Goal: Information Seeking & Learning: Find specific fact

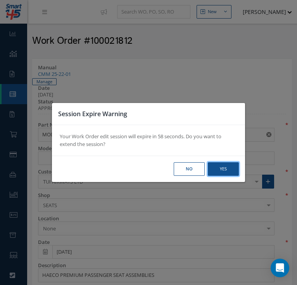
click at [0, 0] on button "Yes" at bounding box center [0, 0] width 0 height 0
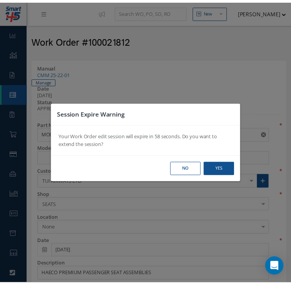
scroll to position [668, 0]
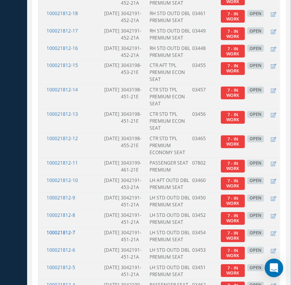
click at [71, 230] on link "100021812-7" at bounding box center [61, 233] width 29 height 7
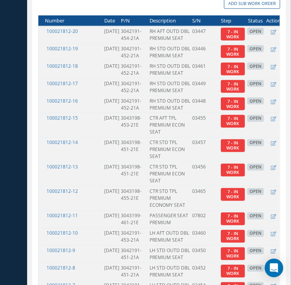
scroll to position [615, 0]
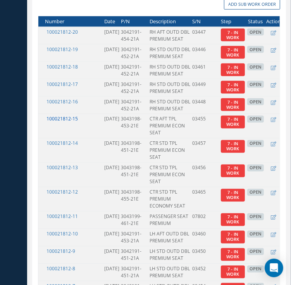
click at [73, 116] on link "100021812-15" at bounding box center [62, 119] width 31 height 7
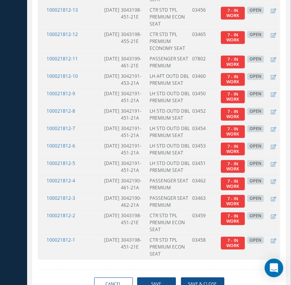
scroll to position [773, 0]
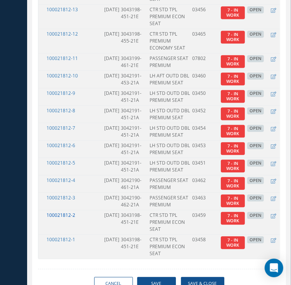
click at [71, 212] on link "100021812-2" at bounding box center [61, 215] width 29 height 7
click at [69, 195] on link "100021812-3" at bounding box center [61, 198] width 29 height 7
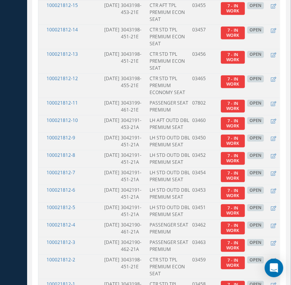
scroll to position [729, 0]
click at [71, 51] on link "100021812-13" at bounding box center [62, 54] width 31 height 7
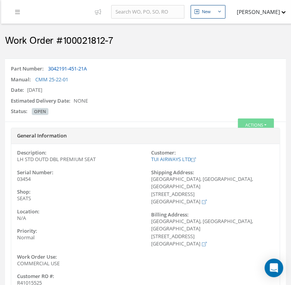
drag, startPoint x: 95, startPoint y: 70, endPoint x: 48, endPoint y: 67, distance: 46.6
click at [48, 67] on div "Part Number: 3042191-451-21A" at bounding box center [145, 70] width 281 height 11
copy link "3042191-451-21A"
drag, startPoint x: 116, startPoint y: 49, endPoint x: 64, endPoint y: 45, distance: 52.9
click at [64, 45] on div "Work Order #100021812-7" at bounding box center [145, 39] width 293 height 23
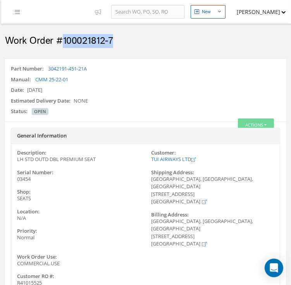
copy h2 "100021812-7"
drag, startPoint x: 102, startPoint y: 158, endPoint x: 17, endPoint y: 157, distance: 84.5
click at [17, 157] on div "LH STD OUTD DBL PREMIUM SEAT" at bounding box center [78, 160] width 135 height 8
copy div "LH STD OUTD DBL PREMIUM SEAT"
drag, startPoint x: 34, startPoint y: 179, endPoint x: 17, endPoint y: 180, distance: 17.1
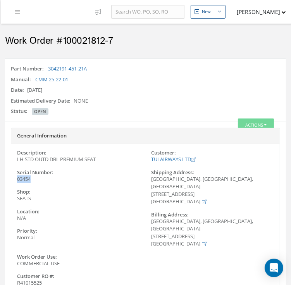
click at [17, 180] on div "03454" at bounding box center [78, 180] width 135 height 8
copy span "03454"
click at [187, 224] on div "WIGMORE HOUSE, WIGMORE PLACE, WIGMORE LANE LUTON, BEDFORDSHIRE LU2 9TN United K…" at bounding box center [213, 233] width 135 height 30
drag, startPoint x: 122, startPoint y: 48, endPoint x: 62, endPoint y: 42, distance: 60.0
click at [62, 42] on div "Work Order #100021812-15" at bounding box center [145, 39] width 293 height 23
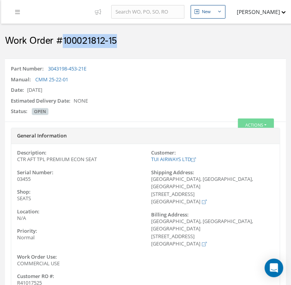
copy h2 "100021812-15"
drag, startPoint x: 94, startPoint y: 73, endPoint x: 45, endPoint y: 69, distance: 49.0
click at [45, 69] on div "Part Number: 3043198-453-21E" at bounding box center [145, 70] width 281 height 11
drag, startPoint x: 45, startPoint y: 69, endPoint x: 64, endPoint y: 70, distance: 19.4
copy div "3043198-453-21E"
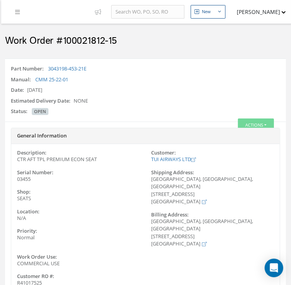
click at [178, 91] on div "Date: 07/29/2025" at bounding box center [145, 91] width 281 height 11
click at [243, 218] on div "WIGMORE HOUSE, WIGMORE PLACE, WIGMORE LANE LUTON, BEDFORDSHIRE LU2 9TN United K…" at bounding box center [213, 233] width 135 height 30
drag, startPoint x: 103, startPoint y: 158, endPoint x: 17, endPoint y: 162, distance: 85.8
click at [17, 162] on div "CTR AFT TPL PREMIUM ECON SEAT" at bounding box center [78, 160] width 135 height 8
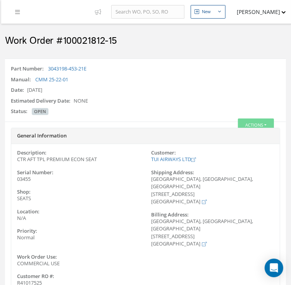
copy div "CTR AFT TPL PREMIUM ECON SEAT"
click at [51, 184] on div "Description: CTR AFT TPL PREMIUM ECON SEAT Serial Number: 03455 Shop: SEATS" at bounding box center [78, 202] width 135 height 104
drag, startPoint x: 32, startPoint y: 177, endPoint x: 13, endPoint y: 178, distance: 19.0
click at [13, 178] on div "03455" at bounding box center [78, 180] width 135 height 8
copy span "03455"
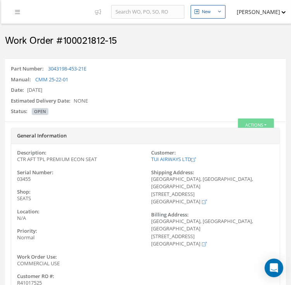
click at [188, 141] on div "General Information" at bounding box center [145, 136] width 269 height 16
click at [132, 137] on h5 "General Information" at bounding box center [145, 136] width 257 height 6
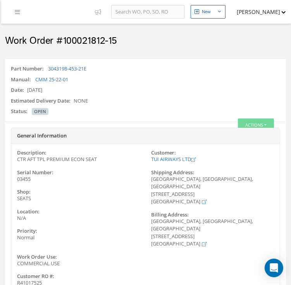
click at [119, 138] on h5 "General Information" at bounding box center [145, 136] width 257 height 6
click at [100, 139] on div "General Information" at bounding box center [145, 136] width 269 height 8
click at [118, 174] on label "Serial Number:" at bounding box center [78, 173] width 135 height 6
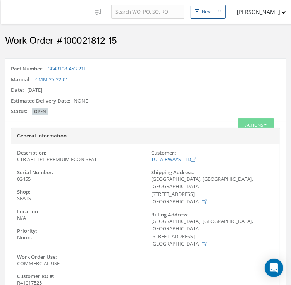
click at [211, 253] on div "Description: CTR AFT TPL PREMIUM ECON SEAT Serial Number: 03455 Shop: SEATS Loc…" at bounding box center [145, 270] width 269 height 241
drag, startPoint x: 98, startPoint y: 69, endPoint x: 49, endPoint y: 66, distance: 49.7
click at [49, 66] on div "Part Number: 3043198-451-21E" at bounding box center [145, 70] width 281 height 11
copy link "3043198-451-21E"
click at [242, 100] on div "Estimated Delivery Date: NONE" at bounding box center [145, 102] width 281 height 11
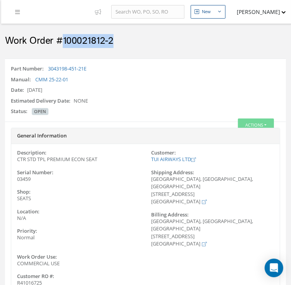
drag, startPoint x: 116, startPoint y: 43, endPoint x: 64, endPoint y: 38, distance: 51.8
click at [64, 38] on h2 "Work Order #100021812-2" at bounding box center [145, 41] width 281 height 12
copy h2 "100021812-2"
drag, startPoint x: 103, startPoint y: 155, endPoint x: 42, endPoint y: 159, distance: 61.4
click at [42, 159] on div "CTR STD TPL PREMIUM ECON SEAT" at bounding box center [78, 160] width 135 height 8
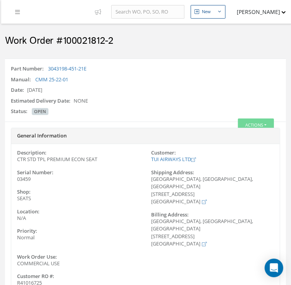
drag, startPoint x: 98, startPoint y: 159, endPoint x: 17, endPoint y: 162, distance: 80.7
click at [17, 162] on div "CTR STD TPL PREMIUM ECON SEAT" at bounding box center [78, 160] width 135 height 8
copy div "CTR STD TPL PREMIUM ECON SEAT"
click at [35, 181] on div "03459" at bounding box center [78, 180] width 135 height 8
drag, startPoint x: 35, startPoint y: 181, endPoint x: 15, endPoint y: 179, distance: 19.8
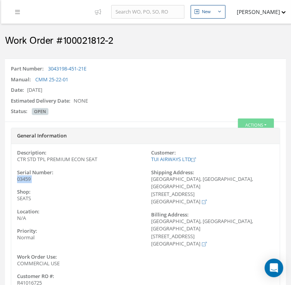
click at [15, 179] on div "03459" at bounding box center [78, 180] width 135 height 8
copy div "03459"
click at [127, 211] on label "Location:" at bounding box center [78, 212] width 135 height 6
drag, startPoint x: 95, startPoint y: 71, endPoint x: 48, endPoint y: 67, distance: 47.1
click at [48, 67] on div "Part Number: 3042190-462-21A" at bounding box center [145, 70] width 281 height 11
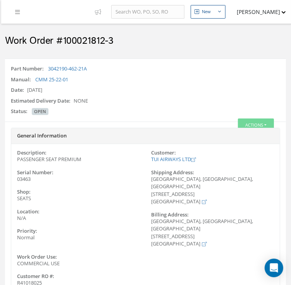
drag, startPoint x: 48, startPoint y: 67, endPoint x: 144, endPoint y: 55, distance: 97.2
drag, startPoint x: 93, startPoint y: 68, endPoint x: 48, endPoint y: 68, distance: 44.2
click at [48, 68] on div "Part Number: 3042190-462-21A" at bounding box center [145, 70] width 281 height 11
copy link "3042190-462-21A"
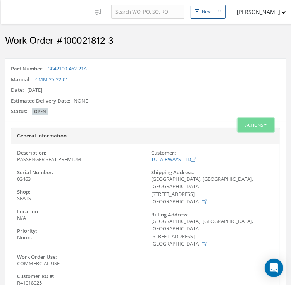
click at [260, 119] on button "Actions" at bounding box center [256, 126] width 36 height 14
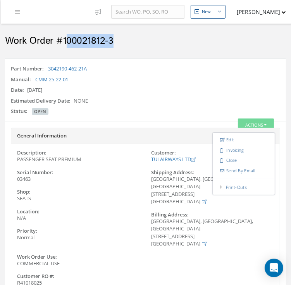
drag, startPoint x: 113, startPoint y: 52, endPoint x: 65, endPoint y: 43, distance: 49.3
click at [65, 43] on div "Work Order #100021812-3" at bounding box center [145, 39] width 300 height 31
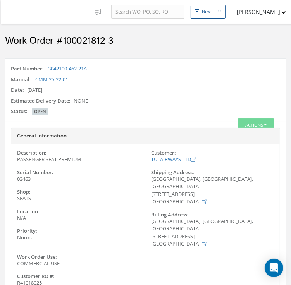
drag, startPoint x: 65, startPoint y: 43, endPoint x: 143, endPoint y: 58, distance: 79.3
drag, startPoint x: 126, startPoint y: 46, endPoint x: 62, endPoint y: 41, distance: 64.2
click at [62, 41] on h2 "Work Order #100021812-3" at bounding box center [145, 41] width 281 height 12
copy h2 "100021812-3"
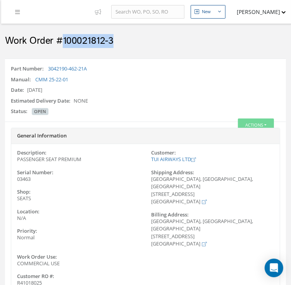
drag, startPoint x: 85, startPoint y: 161, endPoint x: 16, endPoint y: 160, distance: 69.0
click at [16, 160] on div "PASSENGER SEAT PREMIUM" at bounding box center [78, 160] width 135 height 8
copy div "PASSENGER SEAT PREMIUM"
click at [33, 178] on div "03463" at bounding box center [78, 180] width 135 height 8
drag, startPoint x: 33, startPoint y: 178, endPoint x: 20, endPoint y: 178, distance: 12.4
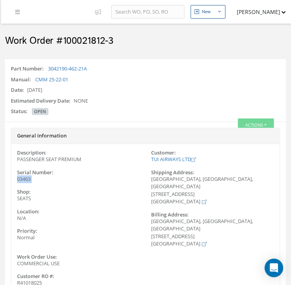
click at [20, 178] on div "03463" at bounding box center [78, 180] width 135 height 8
copy div "03463"
drag, startPoint x: 92, startPoint y: 71, endPoint x: 49, endPoint y: 72, distance: 42.7
click at [49, 72] on div "Part Number: 3043198-451-21E" at bounding box center [145, 70] width 281 height 11
copy link "3043198-451-21E"
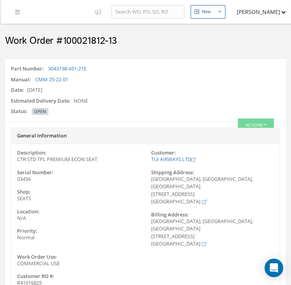
click at [247, 80] on div "Manual: CMM 25-22-01" at bounding box center [145, 81] width 281 height 11
drag, startPoint x: 115, startPoint y: 42, endPoint x: 63, endPoint y: 42, distance: 51.9
click at [63, 42] on h2 "Work Order #100021812-13" at bounding box center [145, 41] width 281 height 12
copy h2 "100021812-13"
click at [102, 158] on div "Description: CTR STD TPL PREMIUM ECON SEAT" at bounding box center [78, 157] width 135 height 14
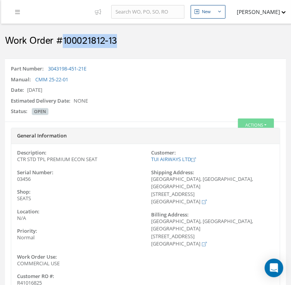
drag, startPoint x: 102, startPoint y: 158, endPoint x: 96, endPoint y: 159, distance: 6.0
copy div "CTR STD TPL PREMIUM ECON SEAT"
drag, startPoint x: 35, startPoint y: 180, endPoint x: 14, endPoint y: 178, distance: 21.4
click at [14, 178] on div "03456" at bounding box center [78, 180] width 135 height 8
copy span "03456"
